Goal: Navigation & Orientation: Find specific page/section

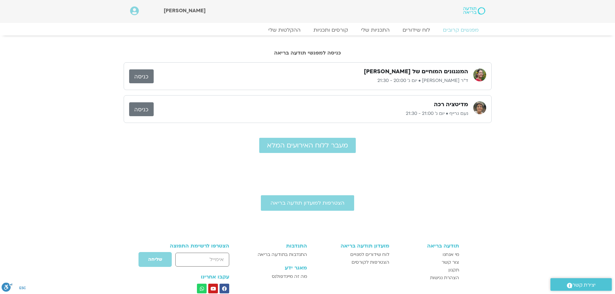
click at [473, 11] on img at bounding box center [474, 10] width 22 height 7
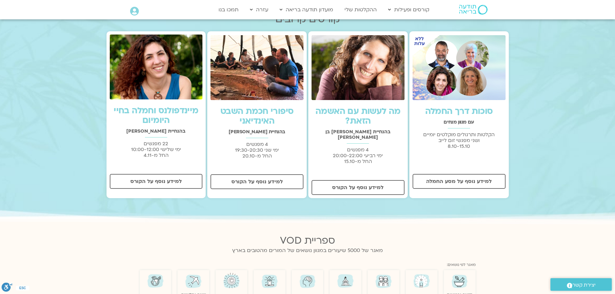
scroll to position [226, 0]
